Goal: Task Accomplishment & Management: Manage account settings

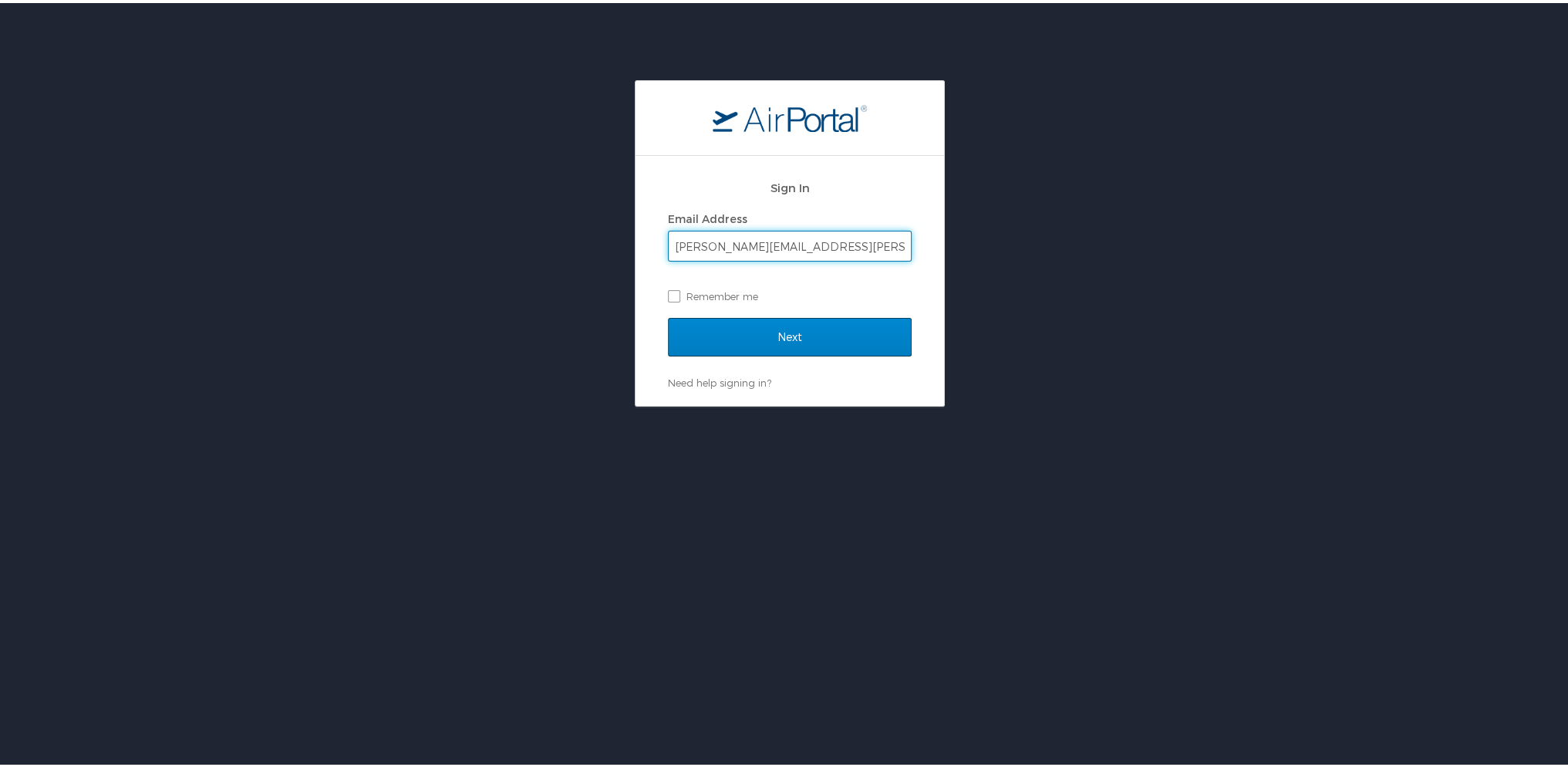
type input "Tracy.Garcia@ldi.la.gov"
click at [886, 342] on input "Next" at bounding box center [789, 334] width 243 height 39
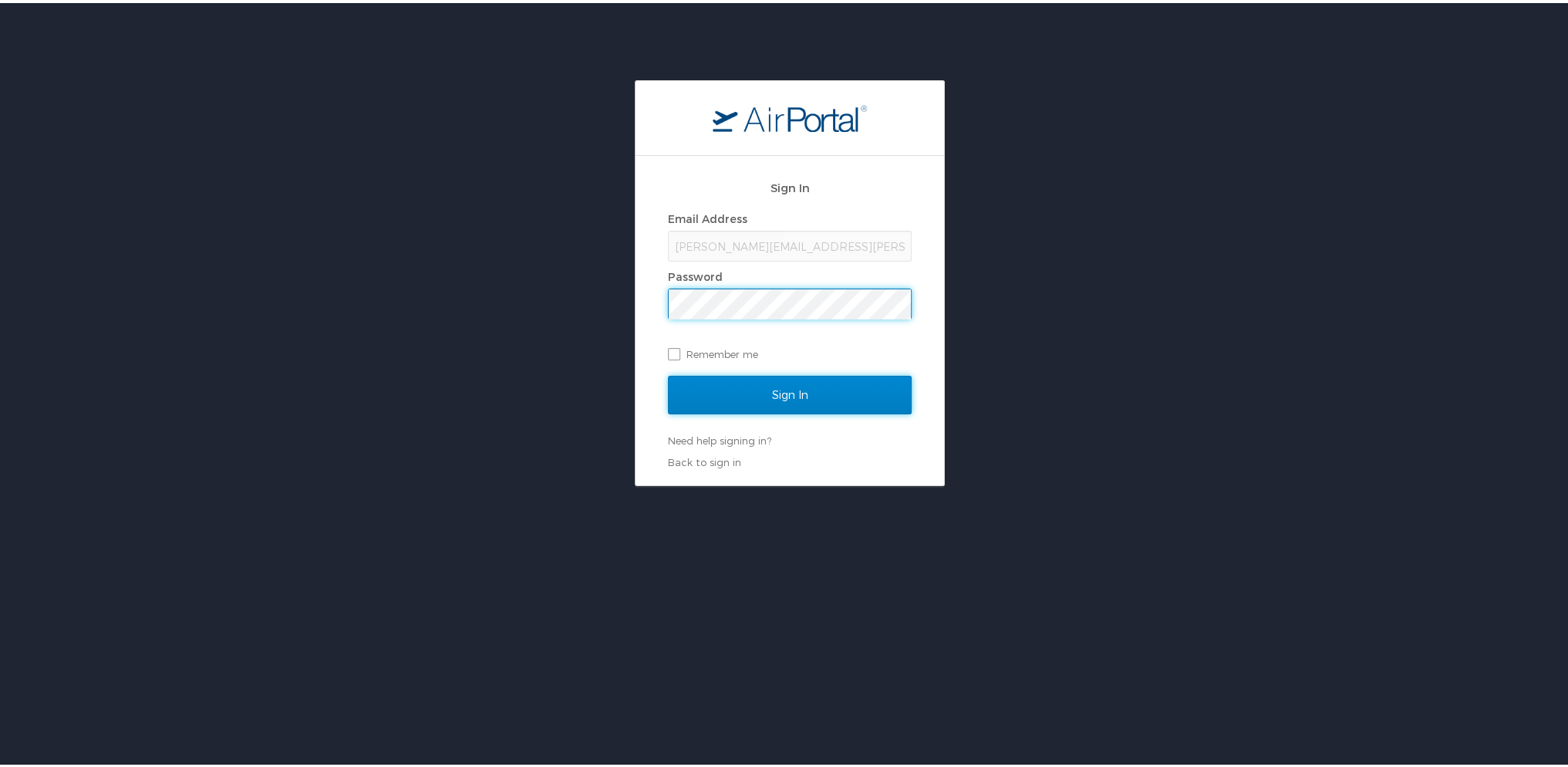
click at [780, 400] on input "Sign In" at bounding box center [789, 392] width 243 height 39
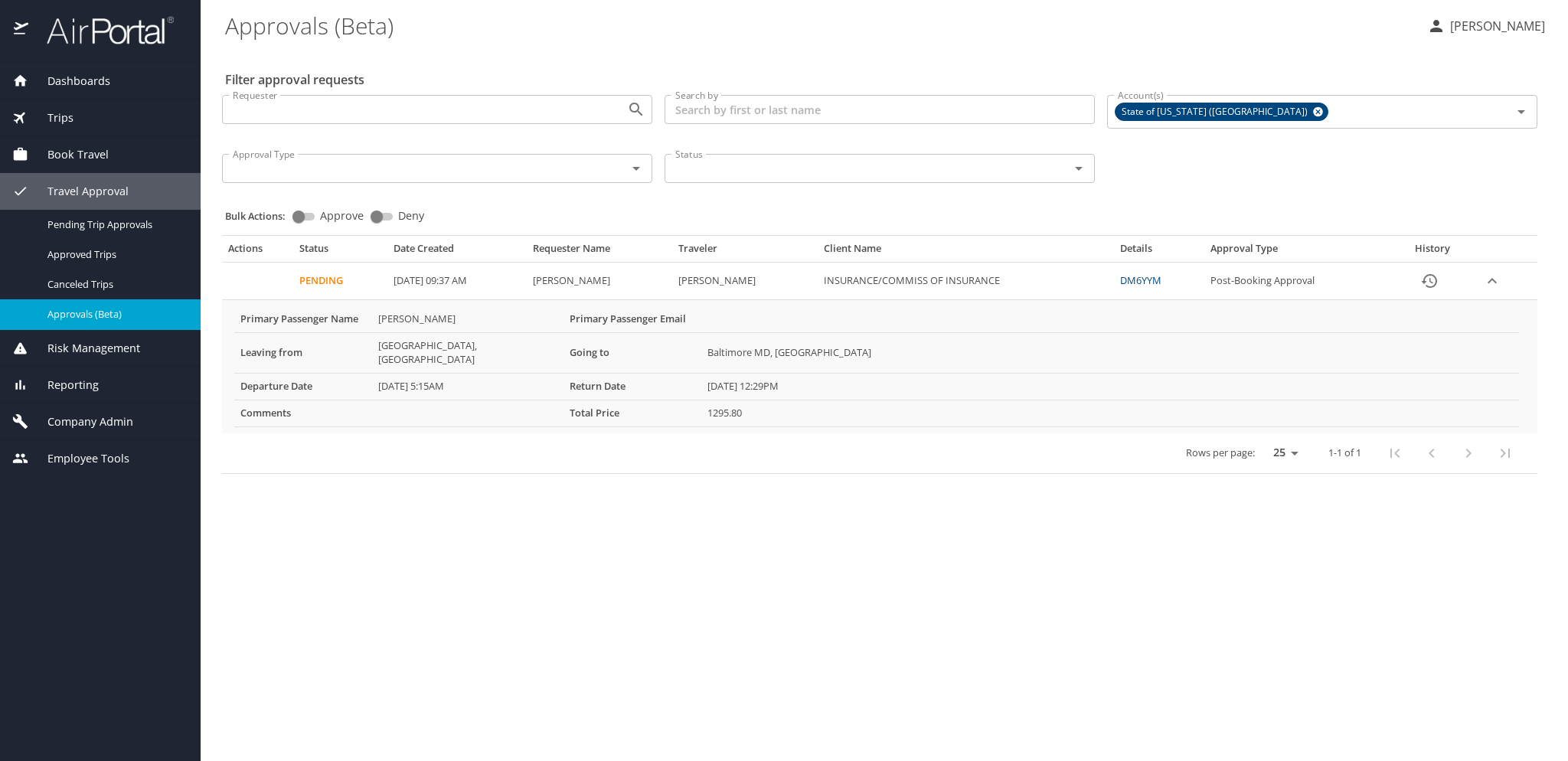
click at [1439, 281] on icon "History" at bounding box center [1430, 281] width 18 height 18
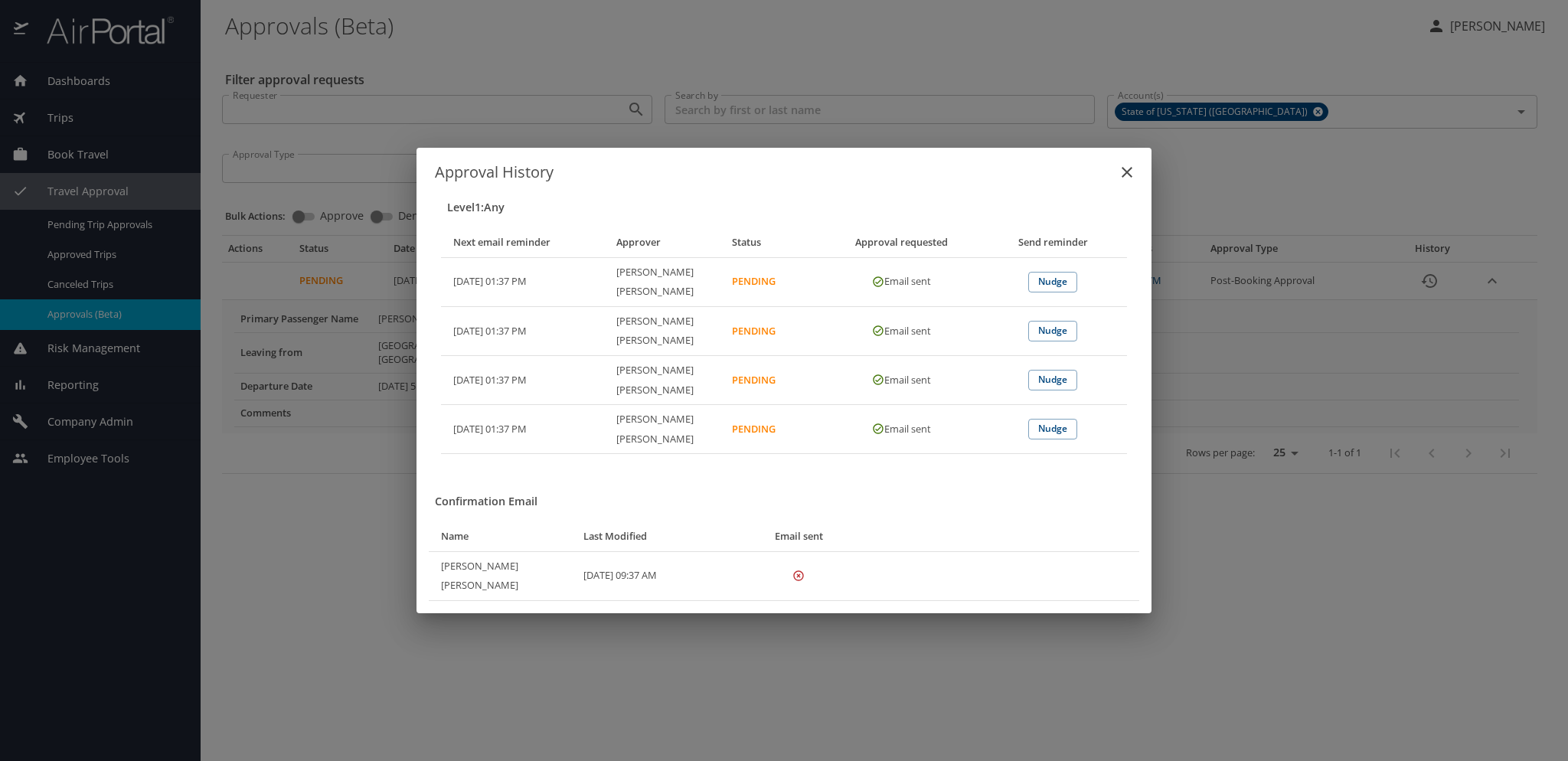
click at [1134, 181] on icon "close" at bounding box center [1127, 172] width 18 height 18
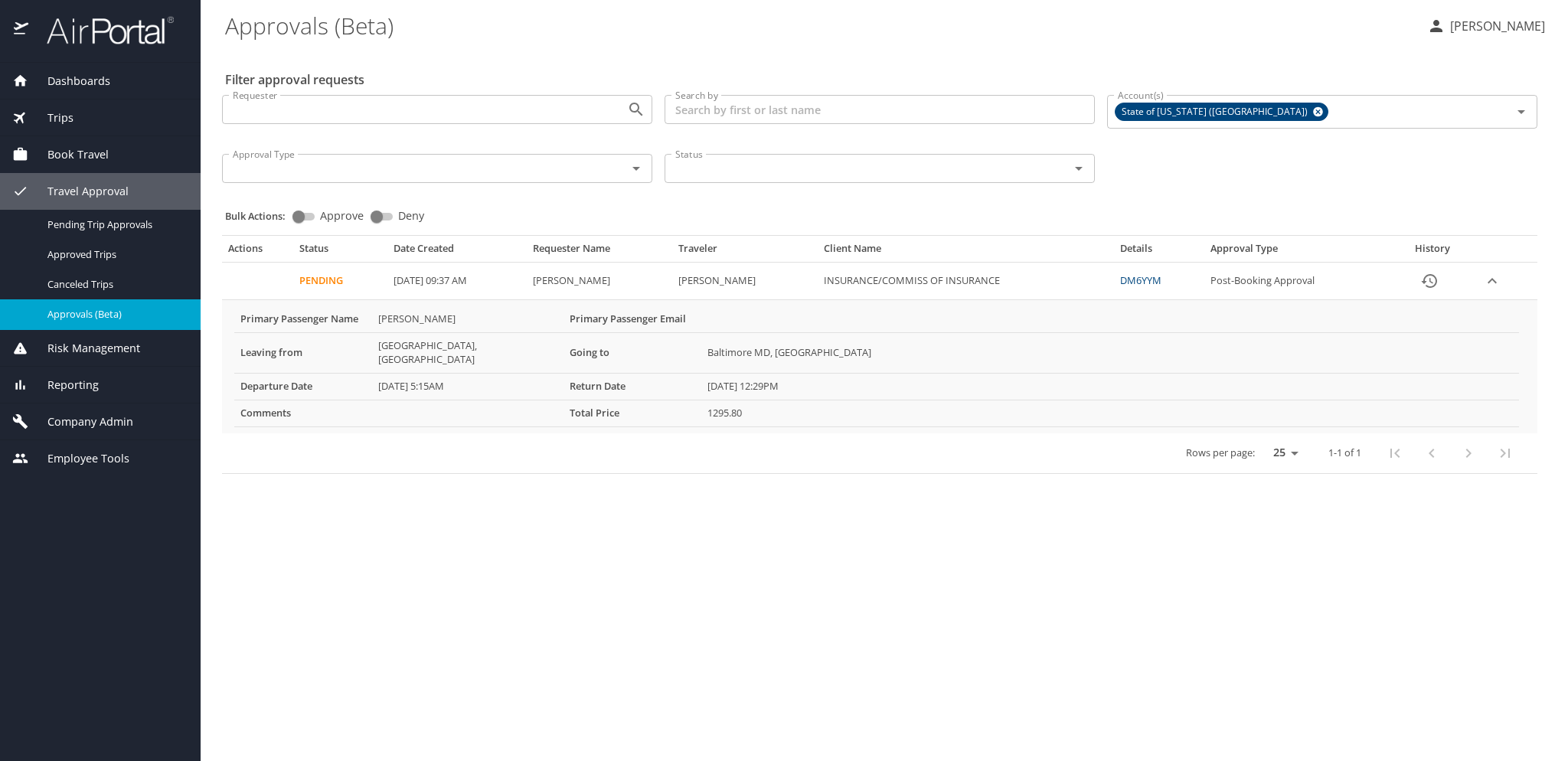
click at [1161, 278] on link "DM6YYM" at bounding box center [1140, 280] width 41 height 13
drag, startPoint x: 1182, startPoint y: 281, endPoint x: 1160, endPoint y: 348, distance: 70.5
click at [1160, 348] on States "Baltimore MD, United States" at bounding box center [1110, 352] width 818 height 40
click at [1161, 278] on link "DM6YYM" at bounding box center [1140, 280] width 41 height 13
click at [1439, 280] on icon "History" at bounding box center [1430, 281] width 18 height 18
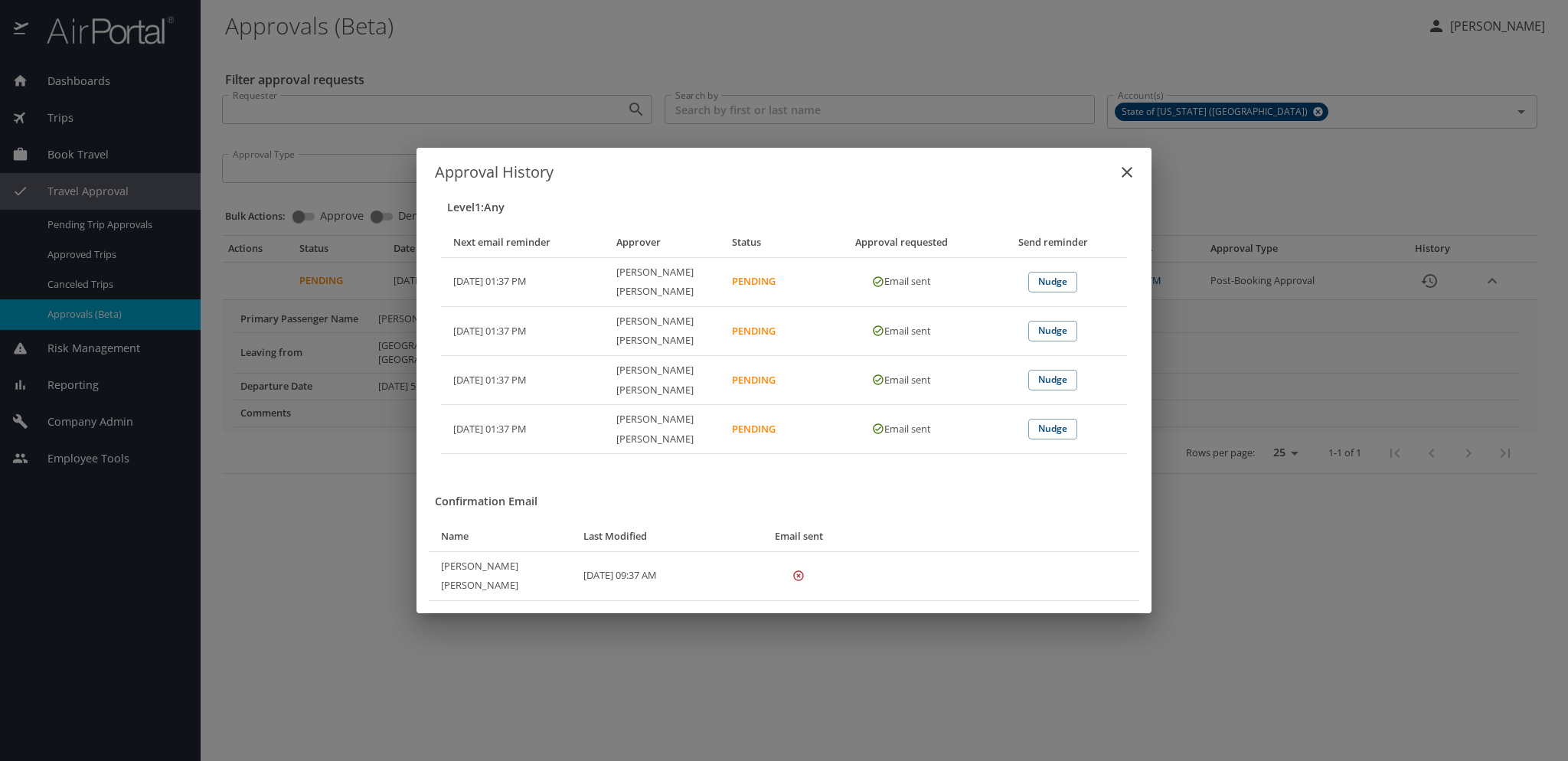
click at [1130, 178] on icon "close" at bounding box center [1127, 172] width 11 height 11
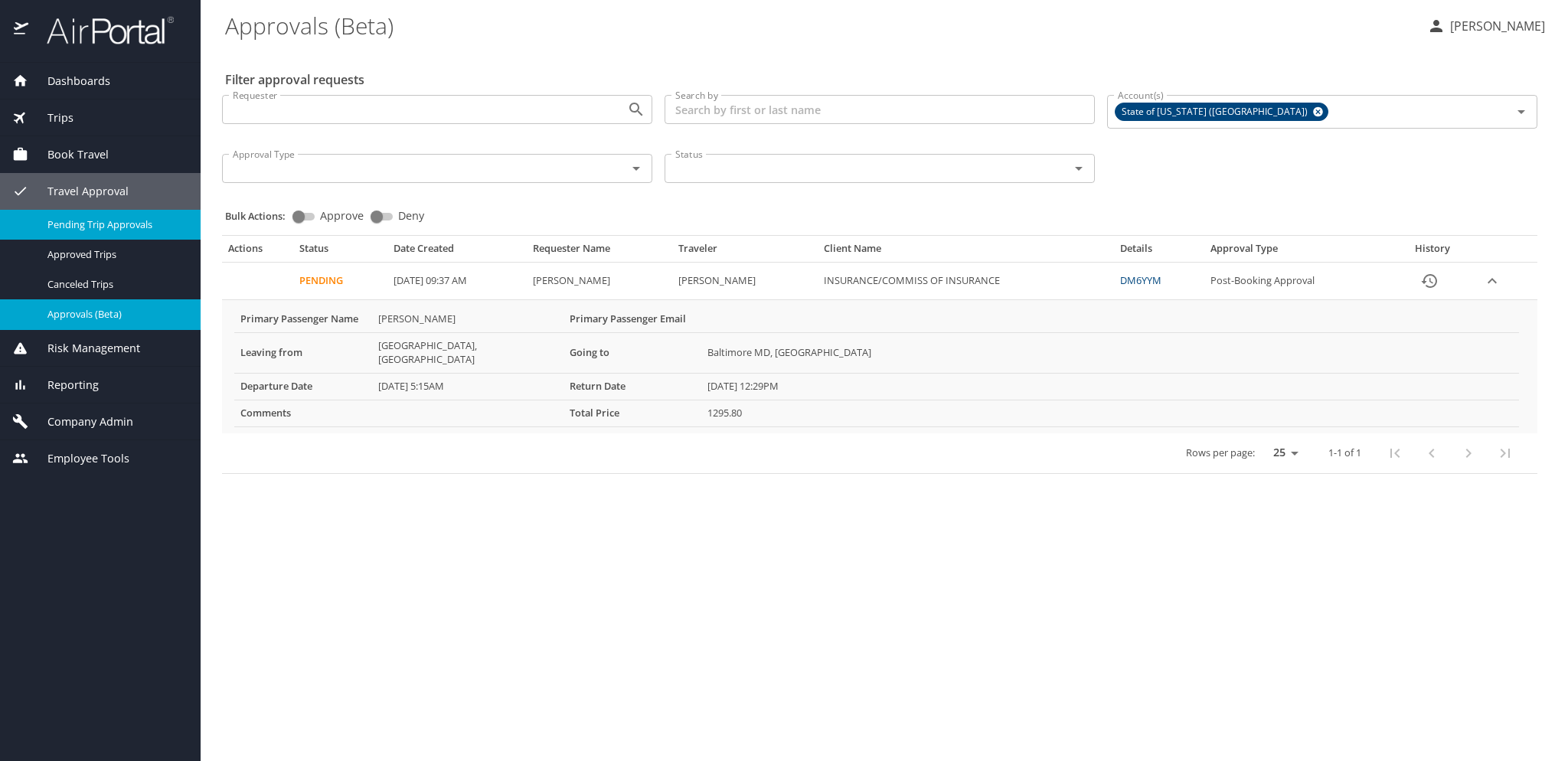
click at [101, 225] on span "Pending Trip Approvals" at bounding box center [115, 224] width 135 height 14
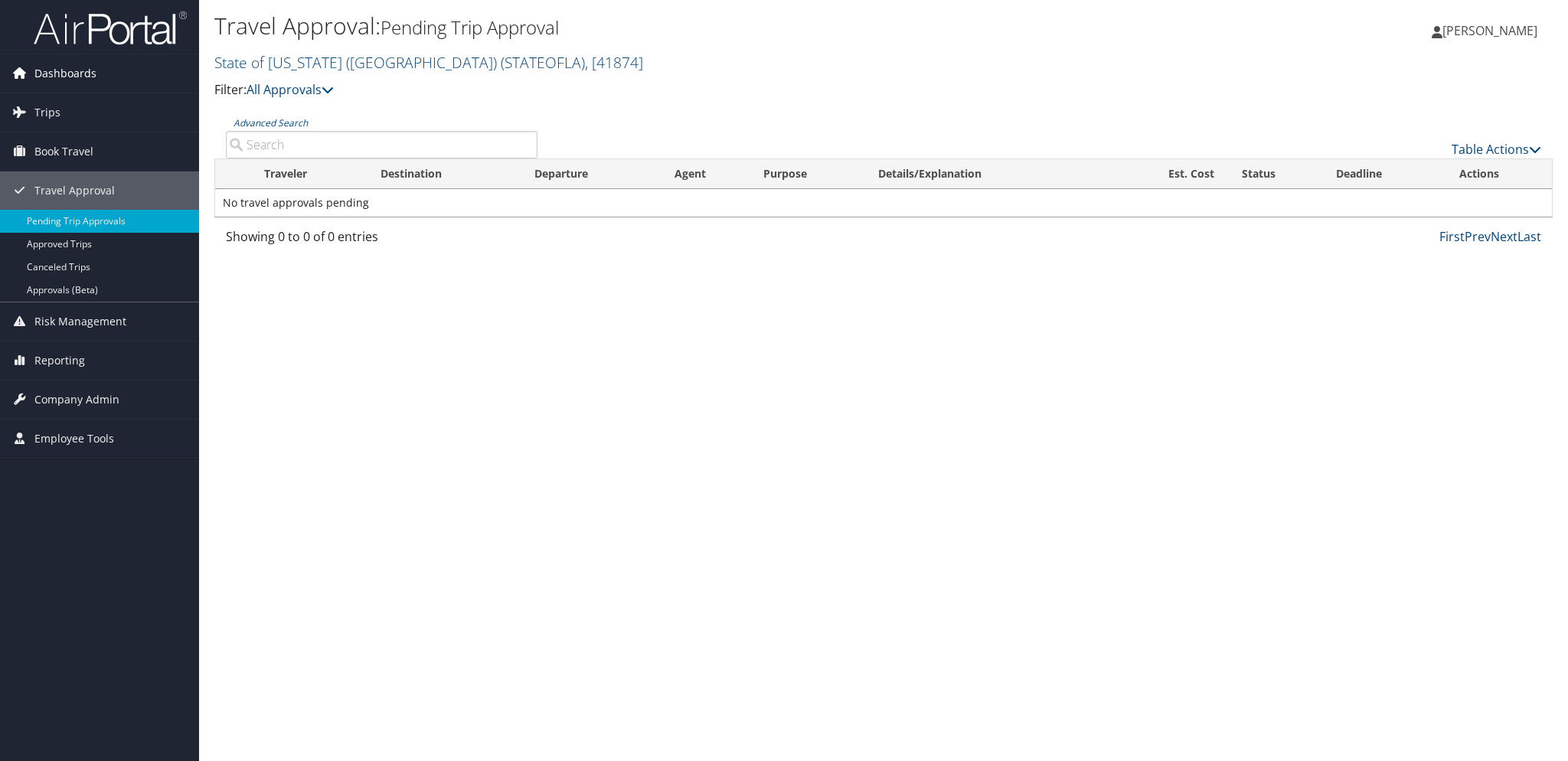
click at [55, 67] on span "Dashboards" at bounding box center [65, 74] width 62 height 39
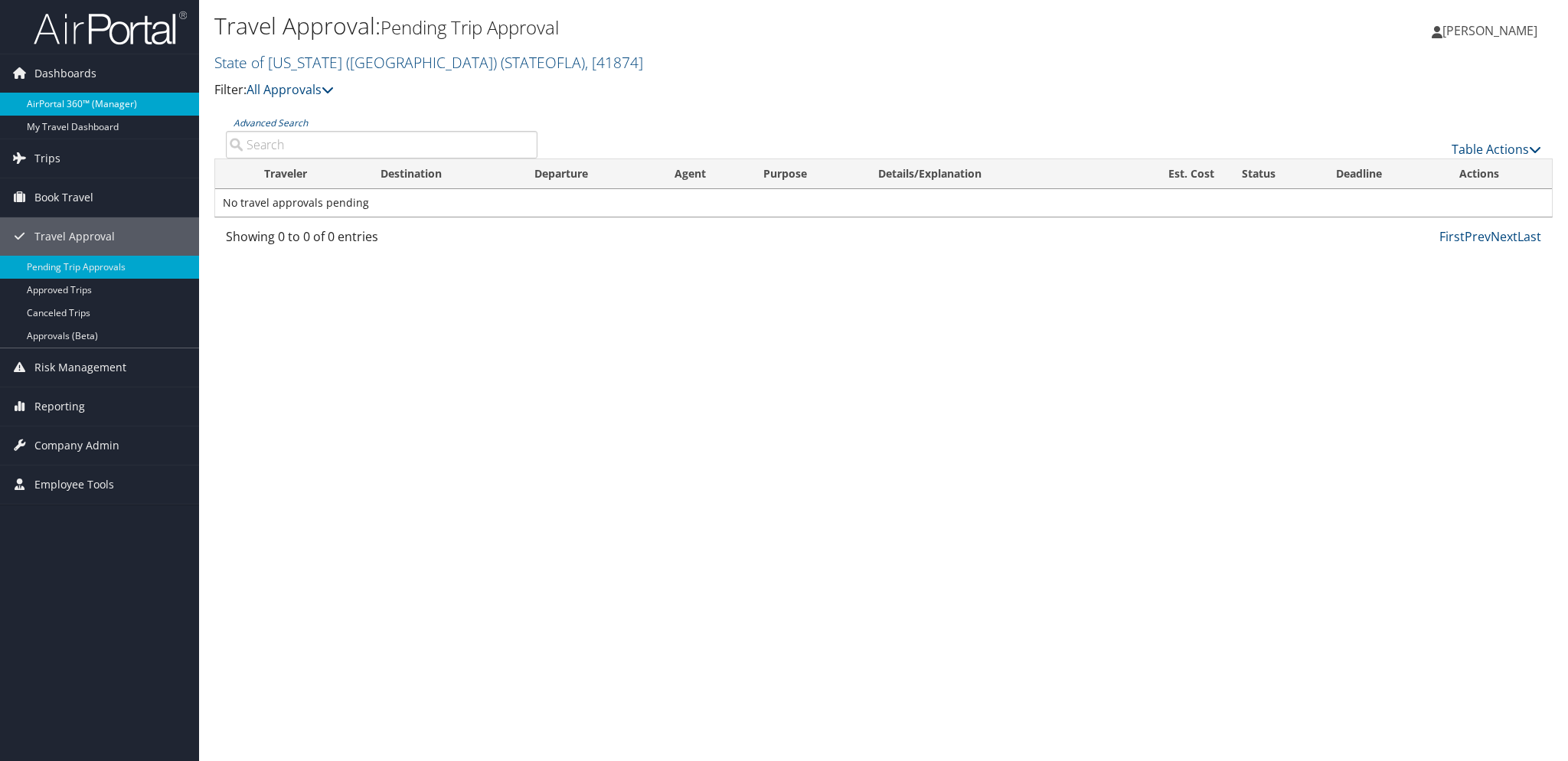
click at [80, 107] on link "AirPortal 360™ (Manager)" at bounding box center [99, 103] width 199 height 23
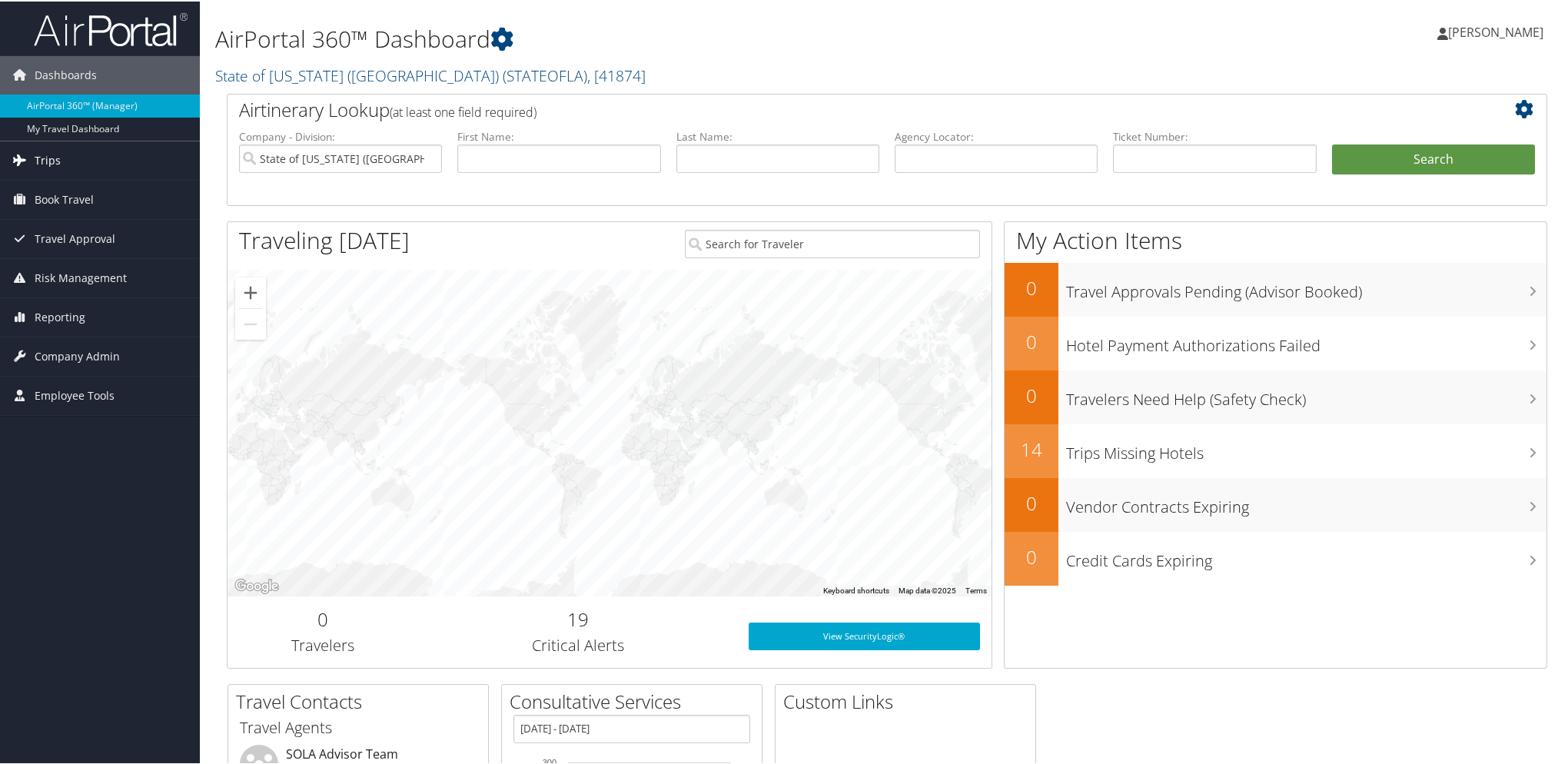
click at [43, 159] on span "Trips" at bounding box center [47, 159] width 26 height 39
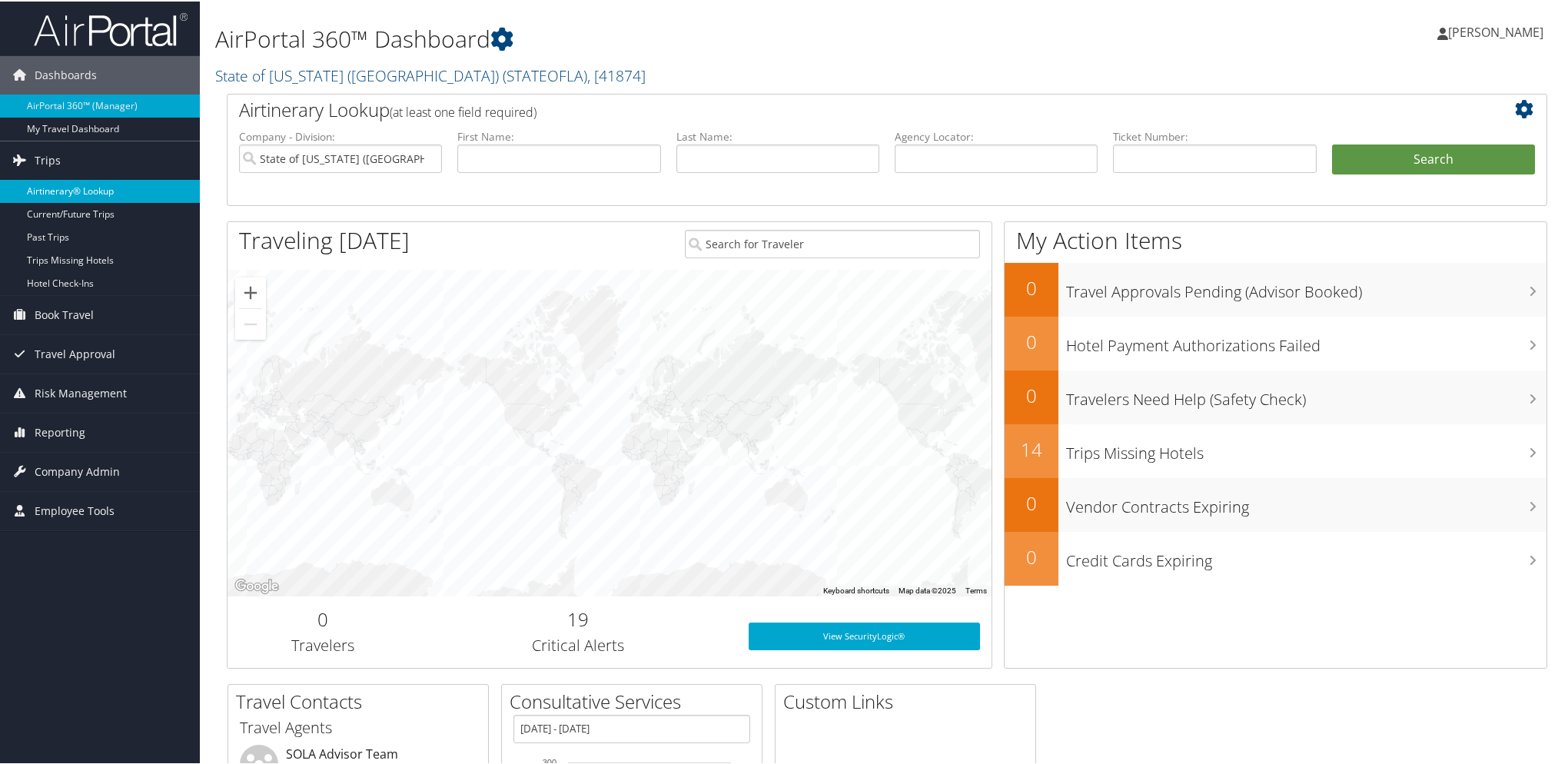
click at [99, 195] on link "Airtinerary® Lookup" at bounding box center [99, 190] width 200 height 23
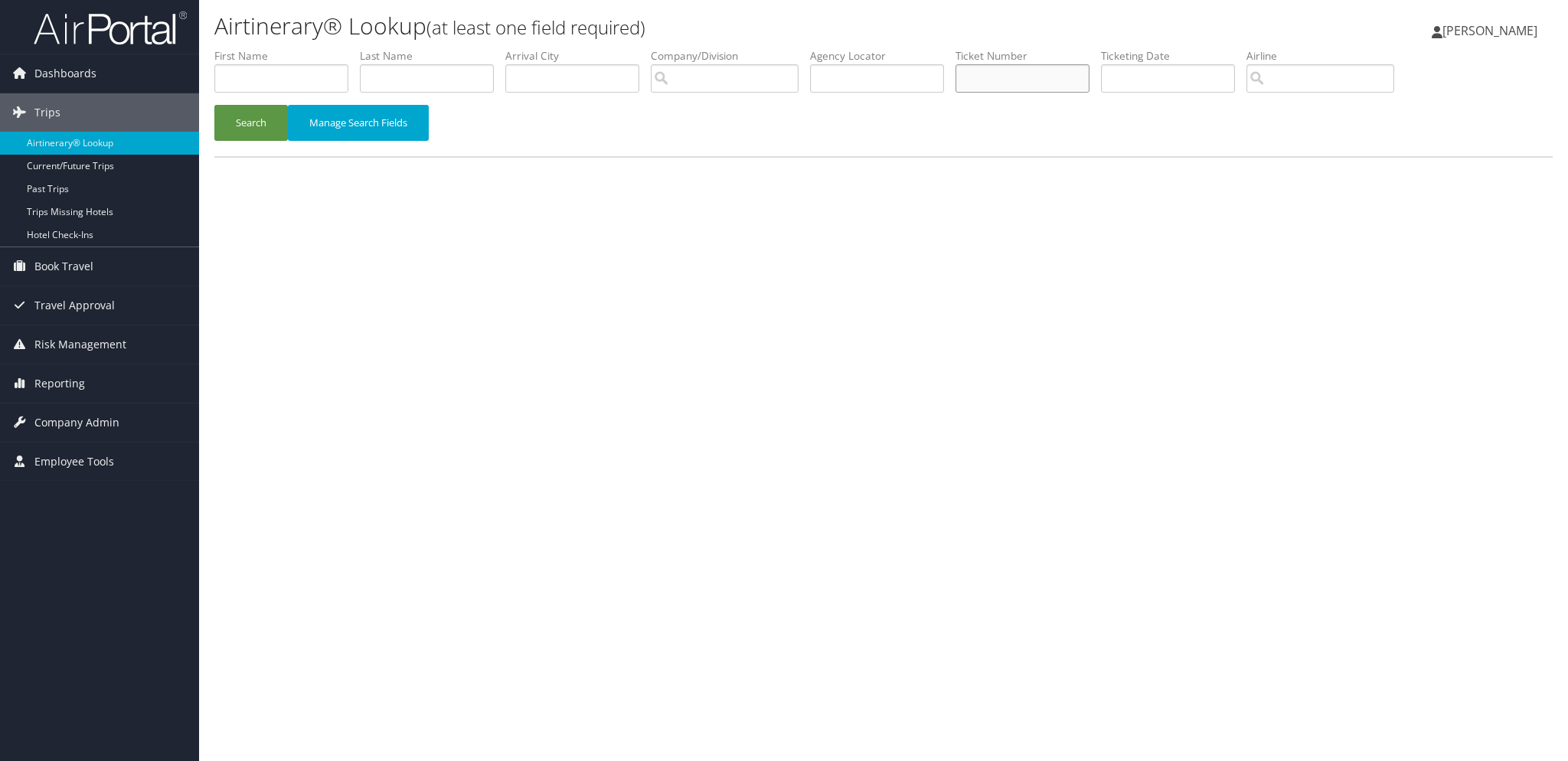
click at [983, 88] on input "text" at bounding box center [1023, 79] width 134 height 29
type input "DM"
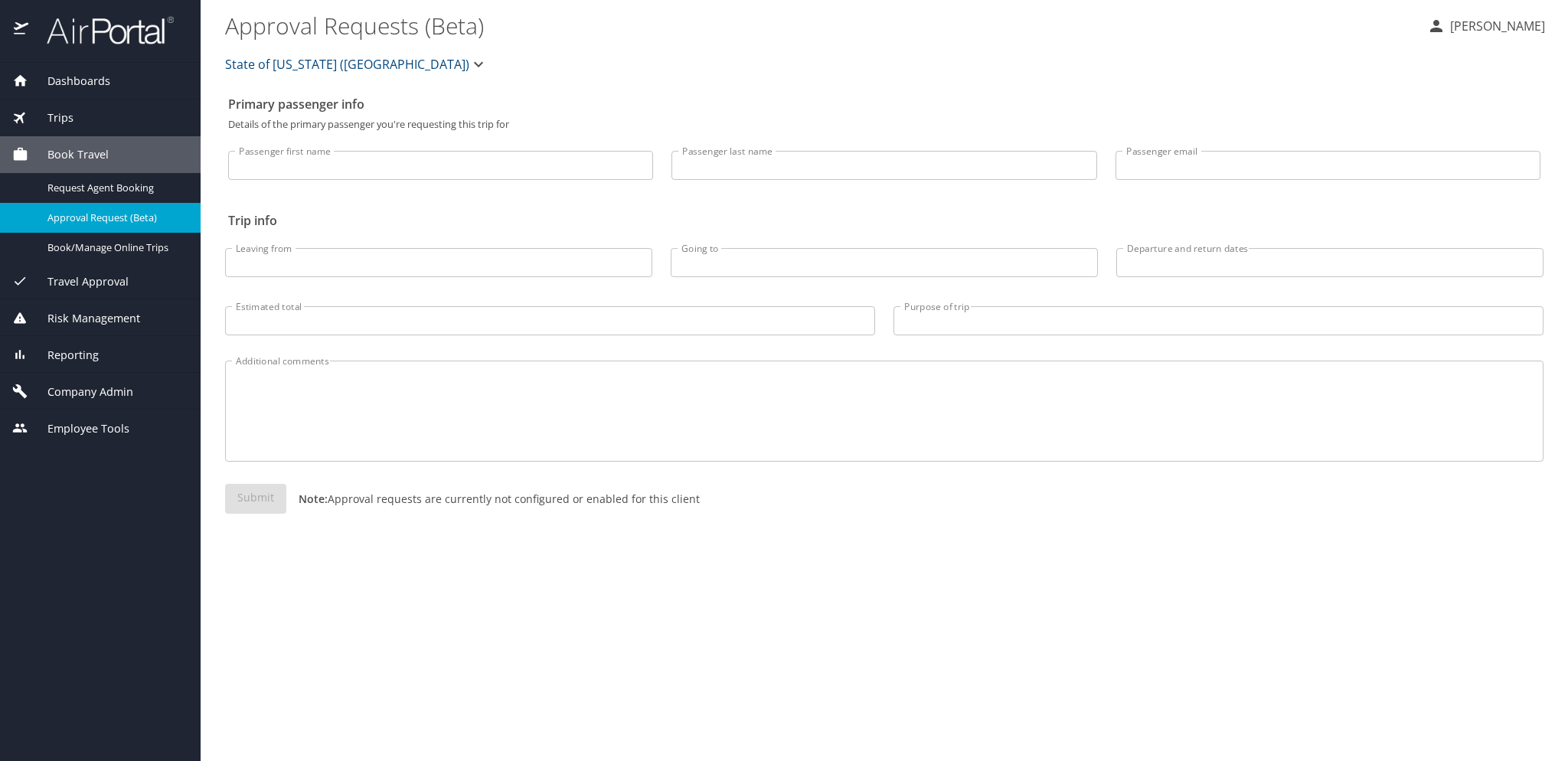
click at [67, 77] on span "Dashboards" at bounding box center [70, 81] width 82 height 17
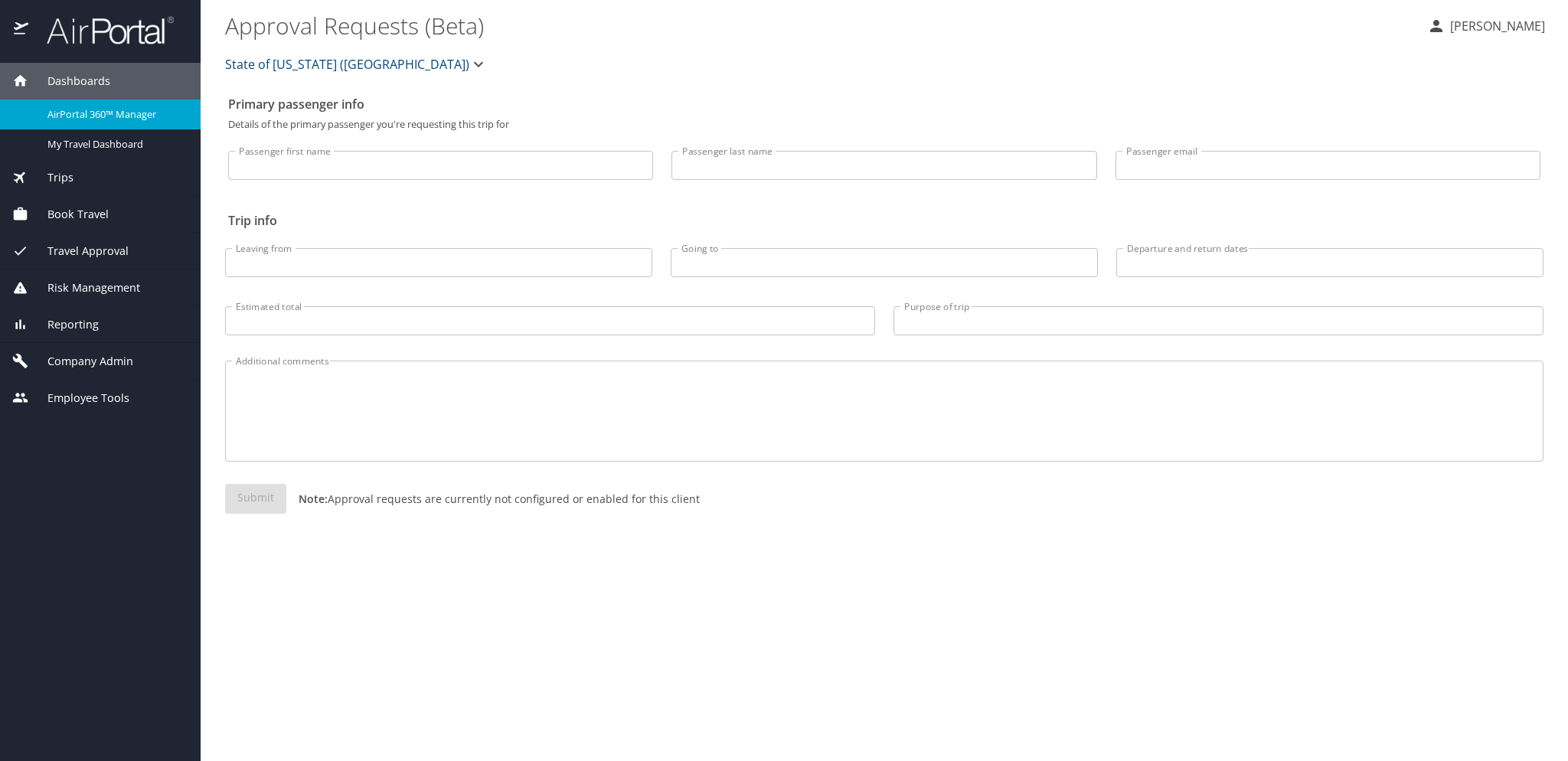
click at [131, 112] on span "AirPortal 360™ Manager" at bounding box center [115, 114] width 135 height 14
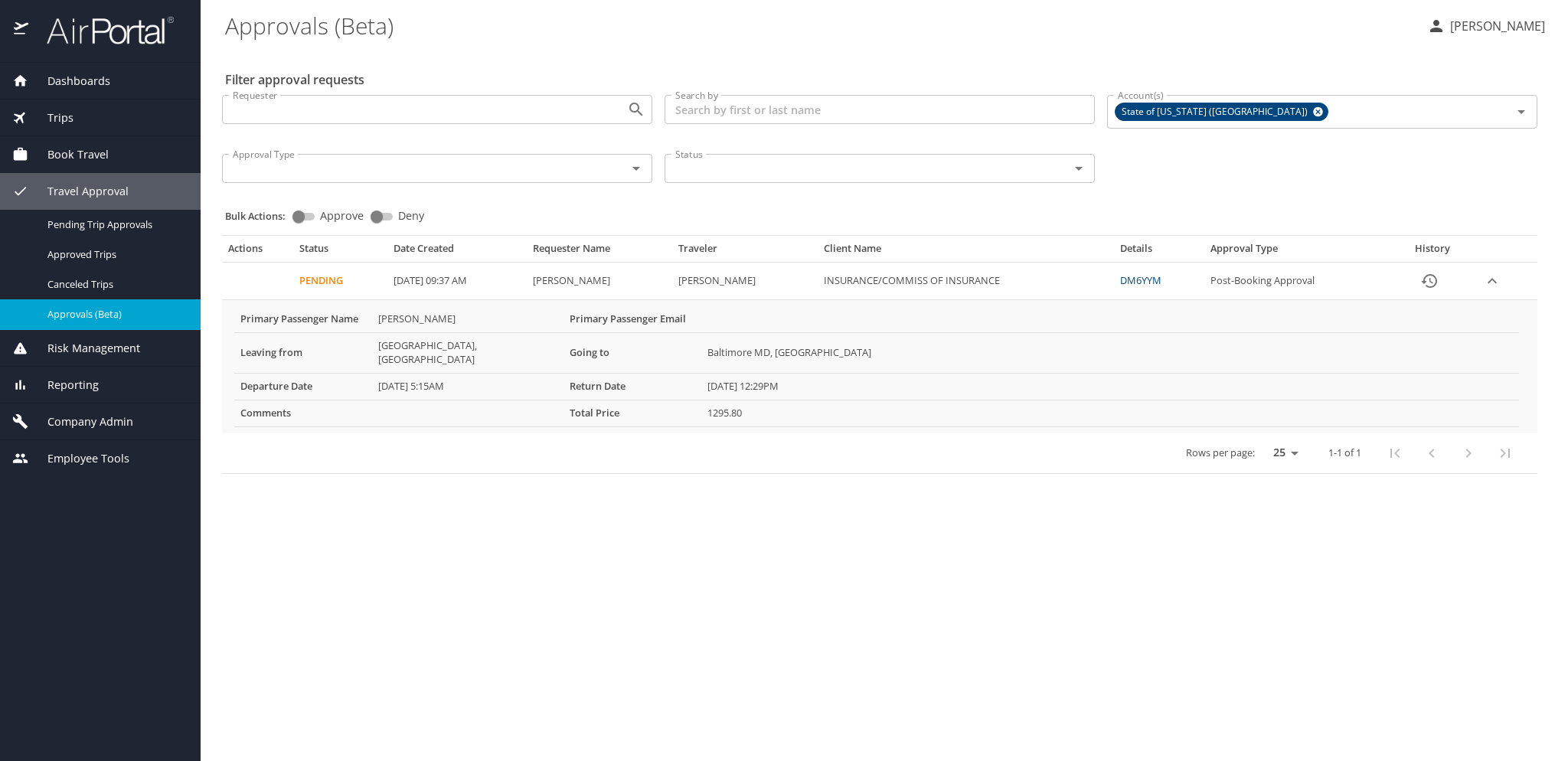
click at [81, 414] on span "Company Admin" at bounding box center [81, 422] width 105 height 17
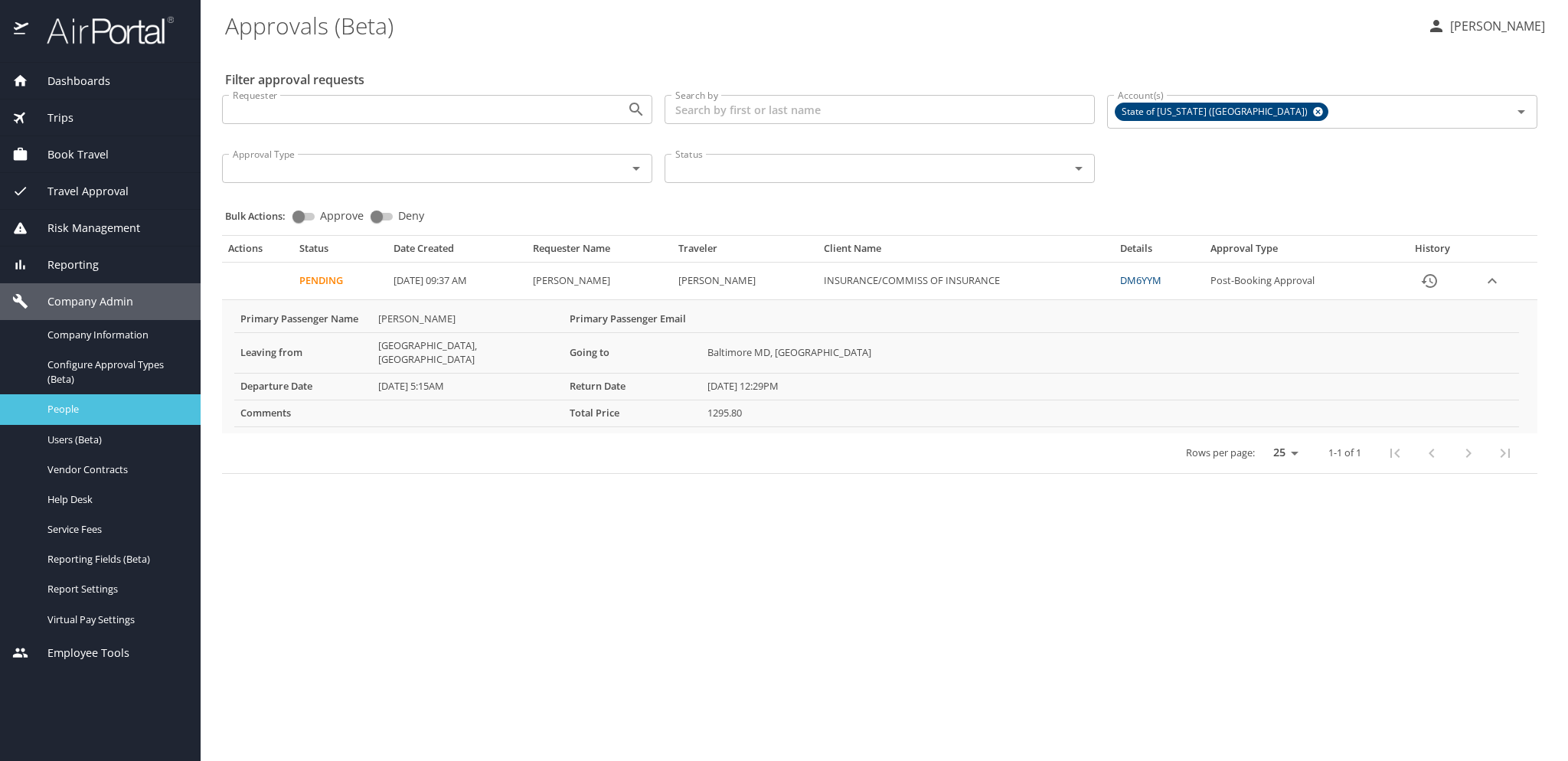
click at [62, 409] on span "People" at bounding box center [115, 409] width 135 height 14
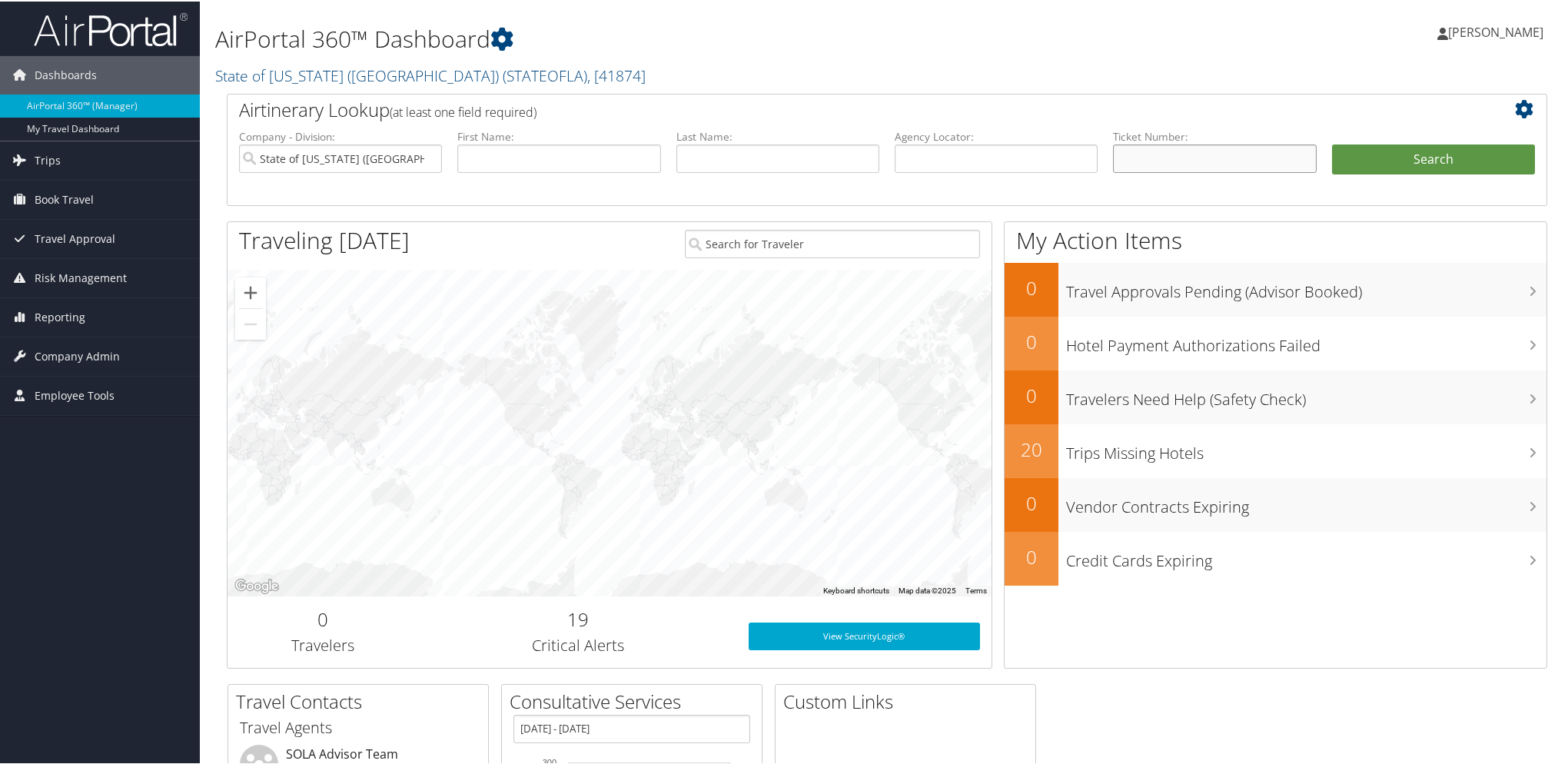
click at [1128, 165] on input "text" at bounding box center [1213, 158] width 203 height 29
click at [1176, 158] on input "DM" at bounding box center [1213, 158] width 203 height 29
type input "DM6YYM"
click at [1399, 150] on button "Search" at bounding box center [1432, 158] width 203 height 31
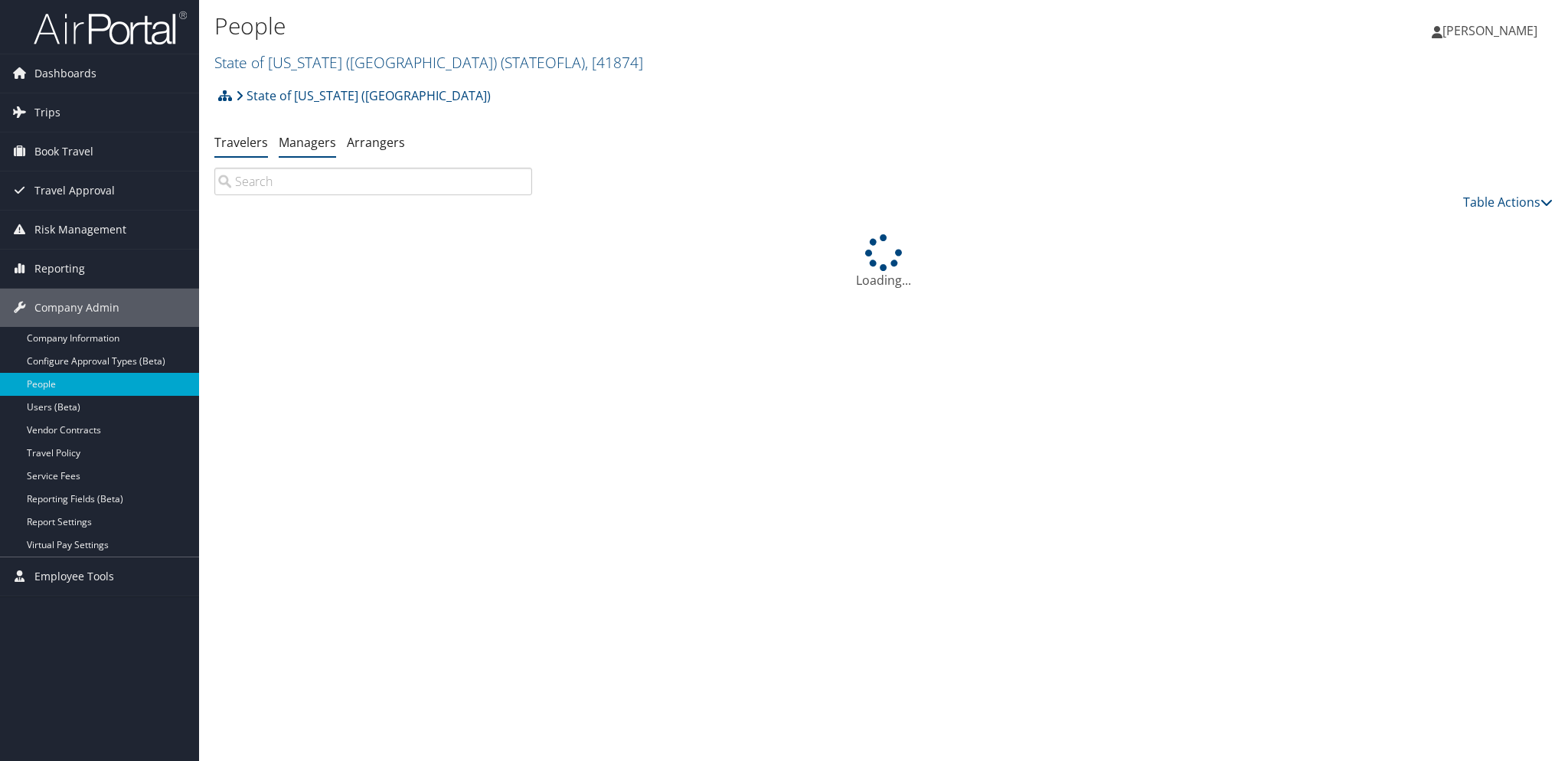
click at [315, 147] on link "Managers" at bounding box center [307, 143] width 57 height 17
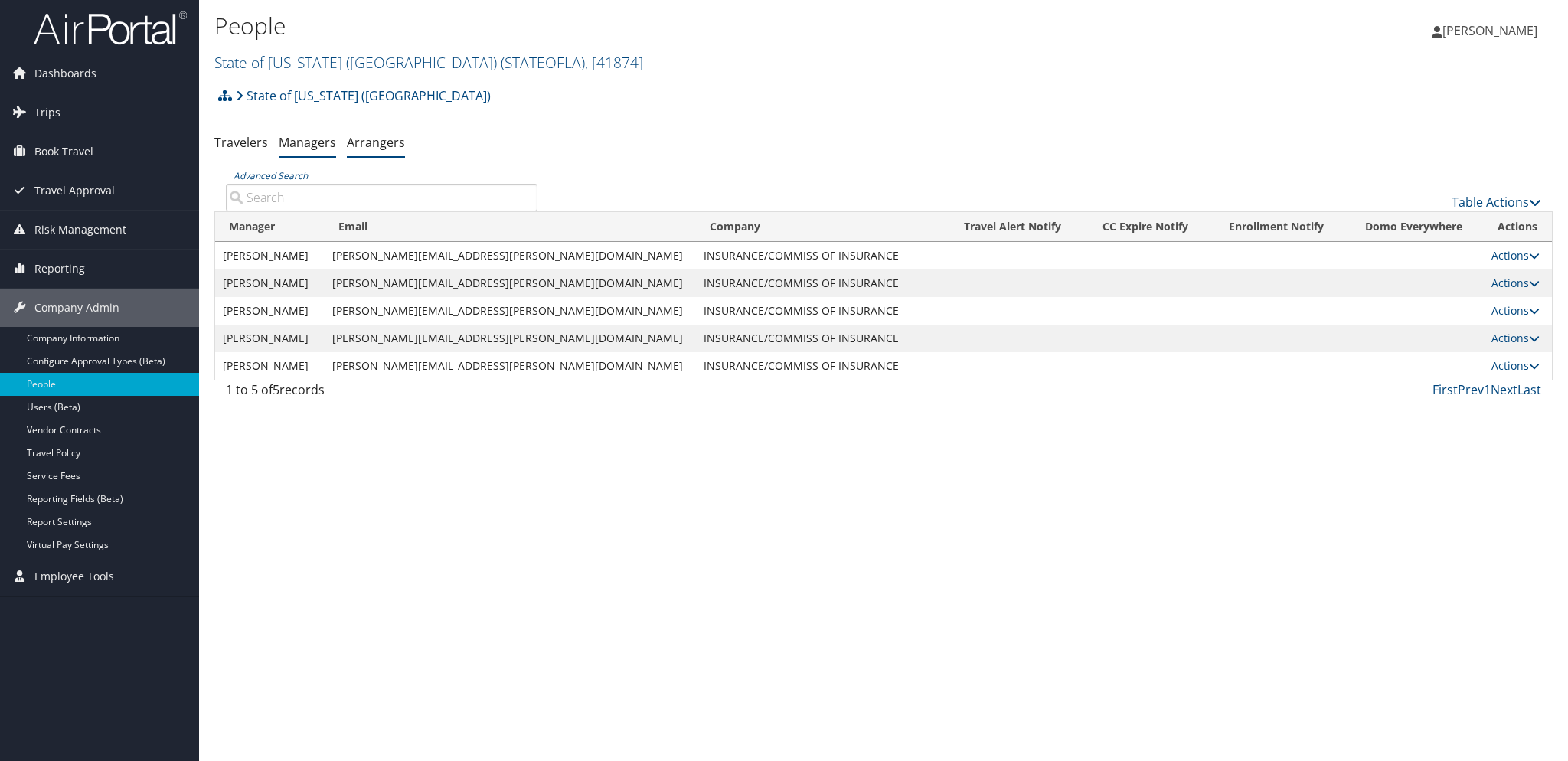
click at [371, 143] on link "Arrangers" at bounding box center [375, 143] width 58 height 17
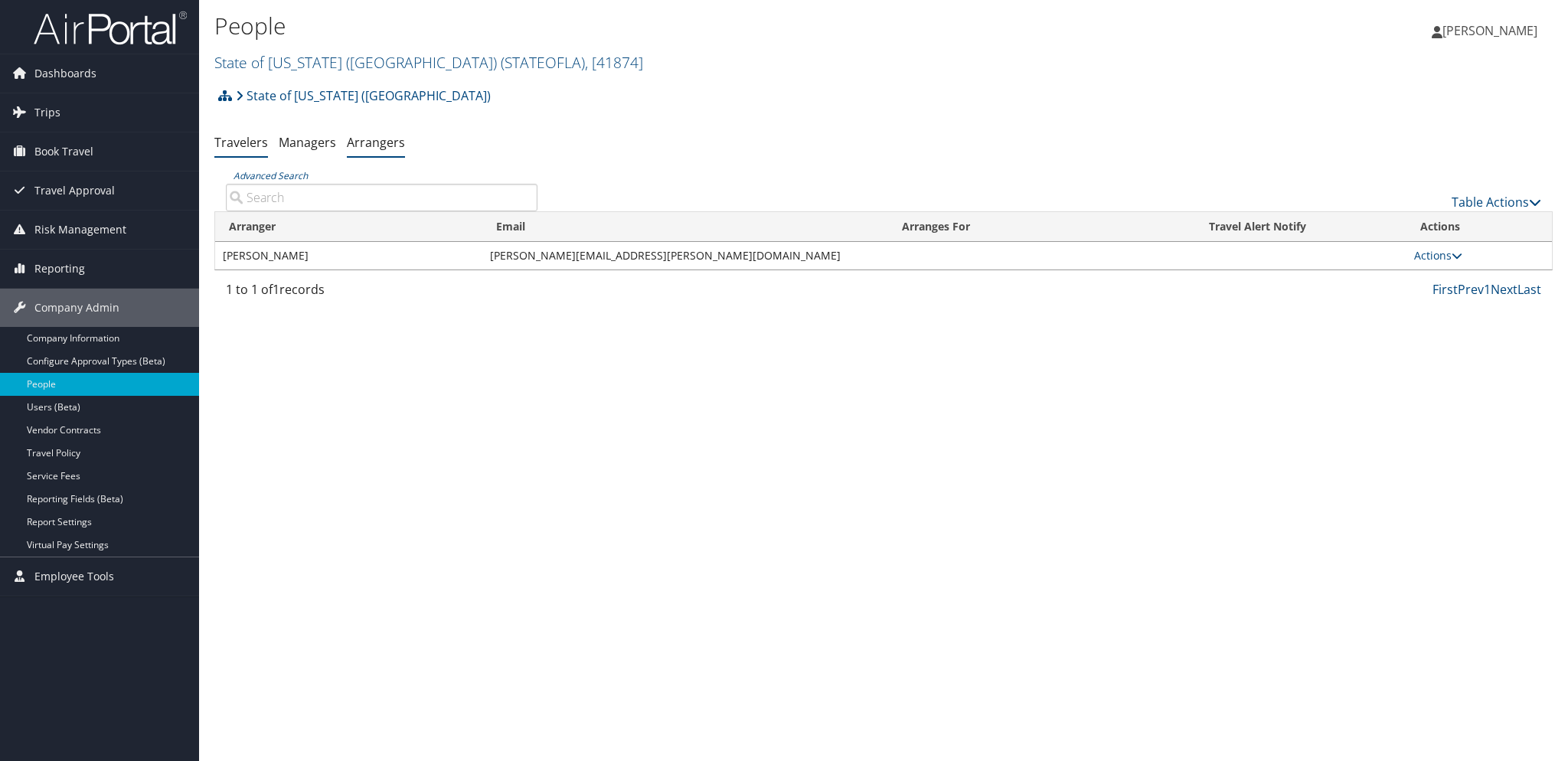
click at [237, 144] on link "Travelers" at bounding box center [242, 143] width 54 height 17
